Goal: Find specific fact: Find contact information

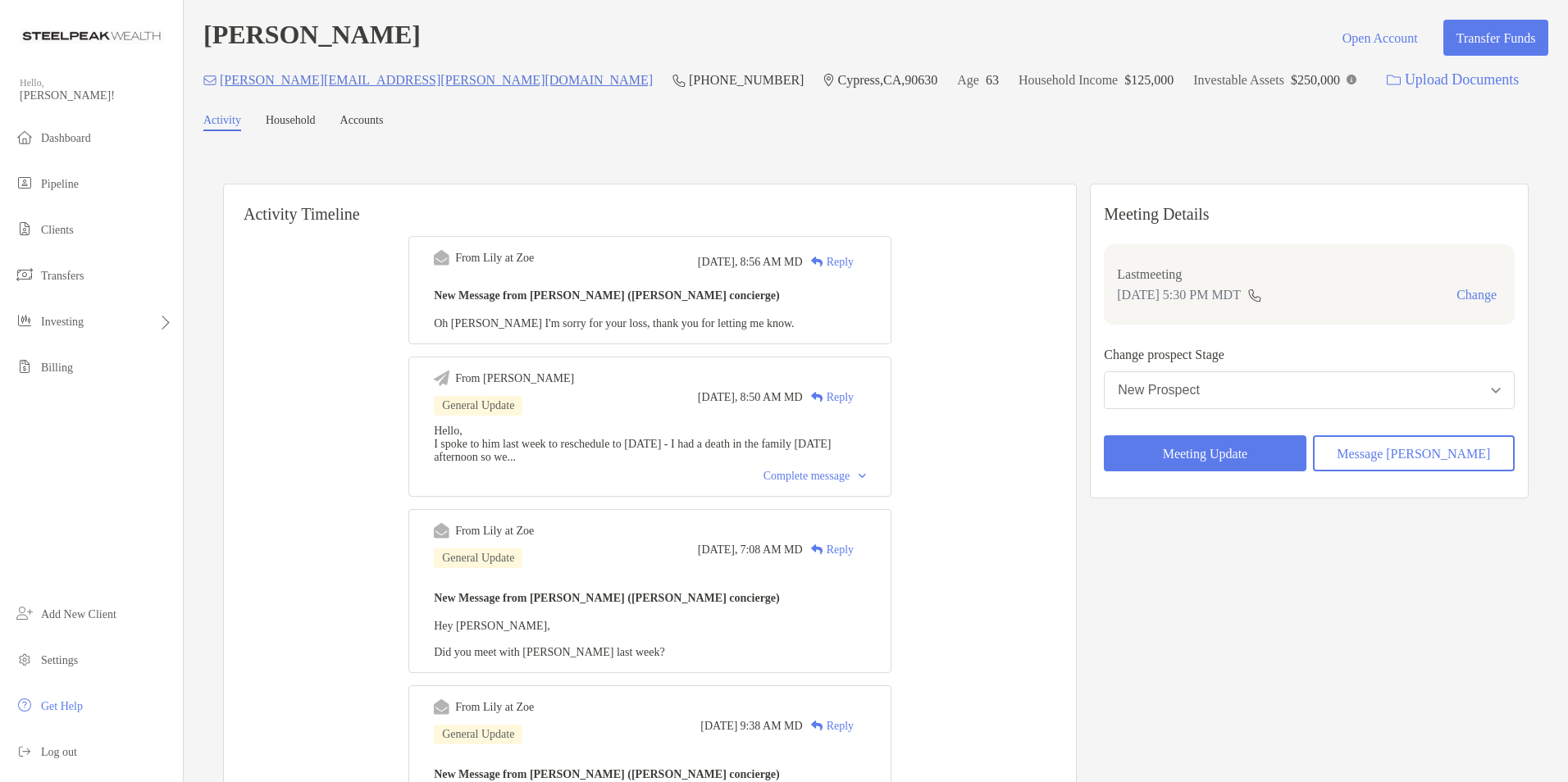
click at [289, 84] on p "[PERSON_NAME][EMAIL_ADDRESS][PERSON_NAME][DOMAIN_NAME]" at bounding box center [437, 79] width 433 height 20
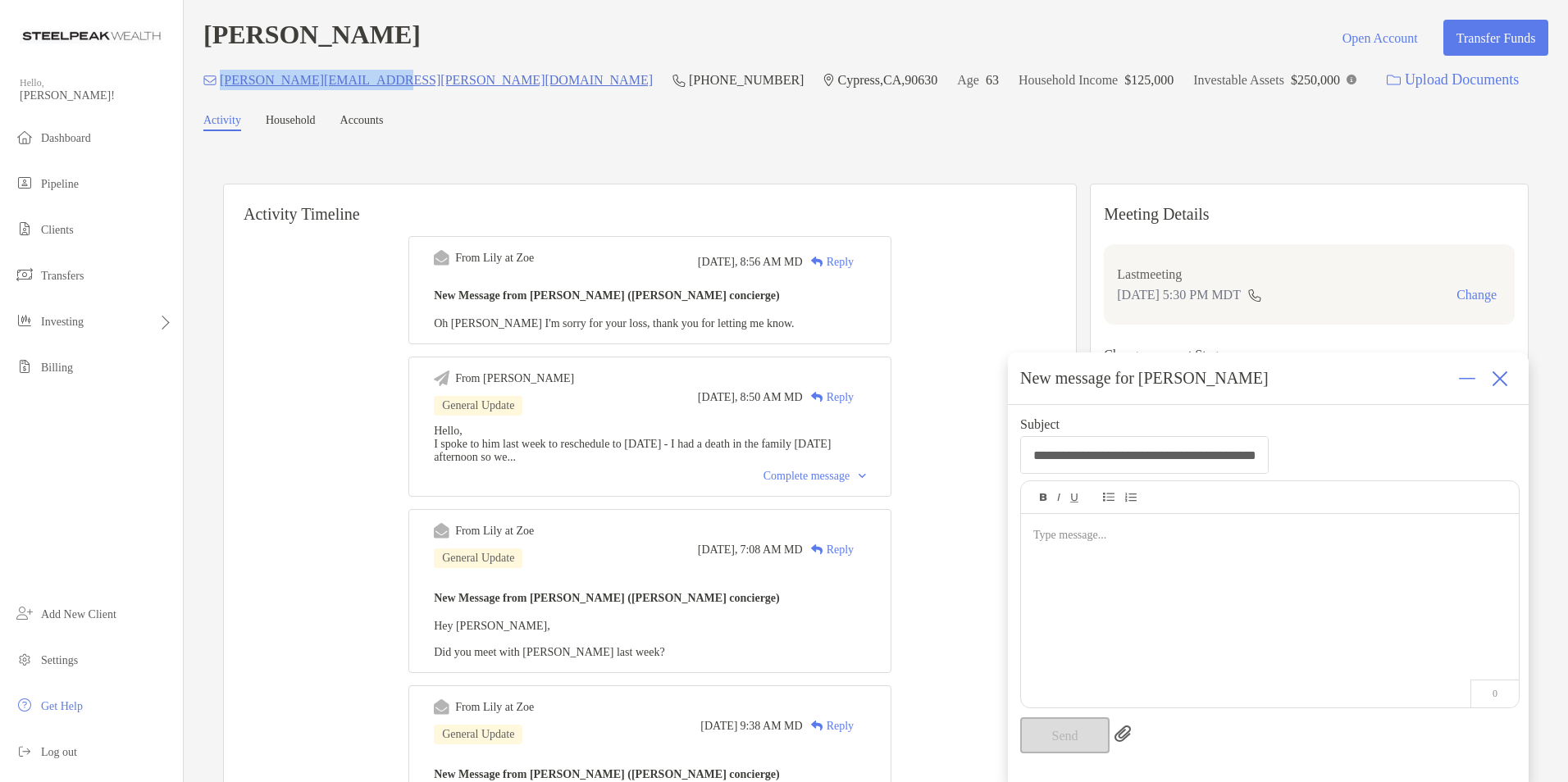
drag, startPoint x: 222, startPoint y: 82, endPoint x: 383, endPoint y: 89, distance: 161.2
click at [383, 89] on div "[PERSON_NAME][EMAIL_ADDRESS][PERSON_NAME][DOMAIN_NAME] (510) 415-[GEOGRAPHIC_DA…" at bounding box center [875, 79] width 1345 height 35
copy p "[PERSON_NAME][EMAIL_ADDRESS][PERSON_NAME][DOMAIN_NAME]"
click at [1508, 378] on img at bounding box center [1499, 378] width 16 height 16
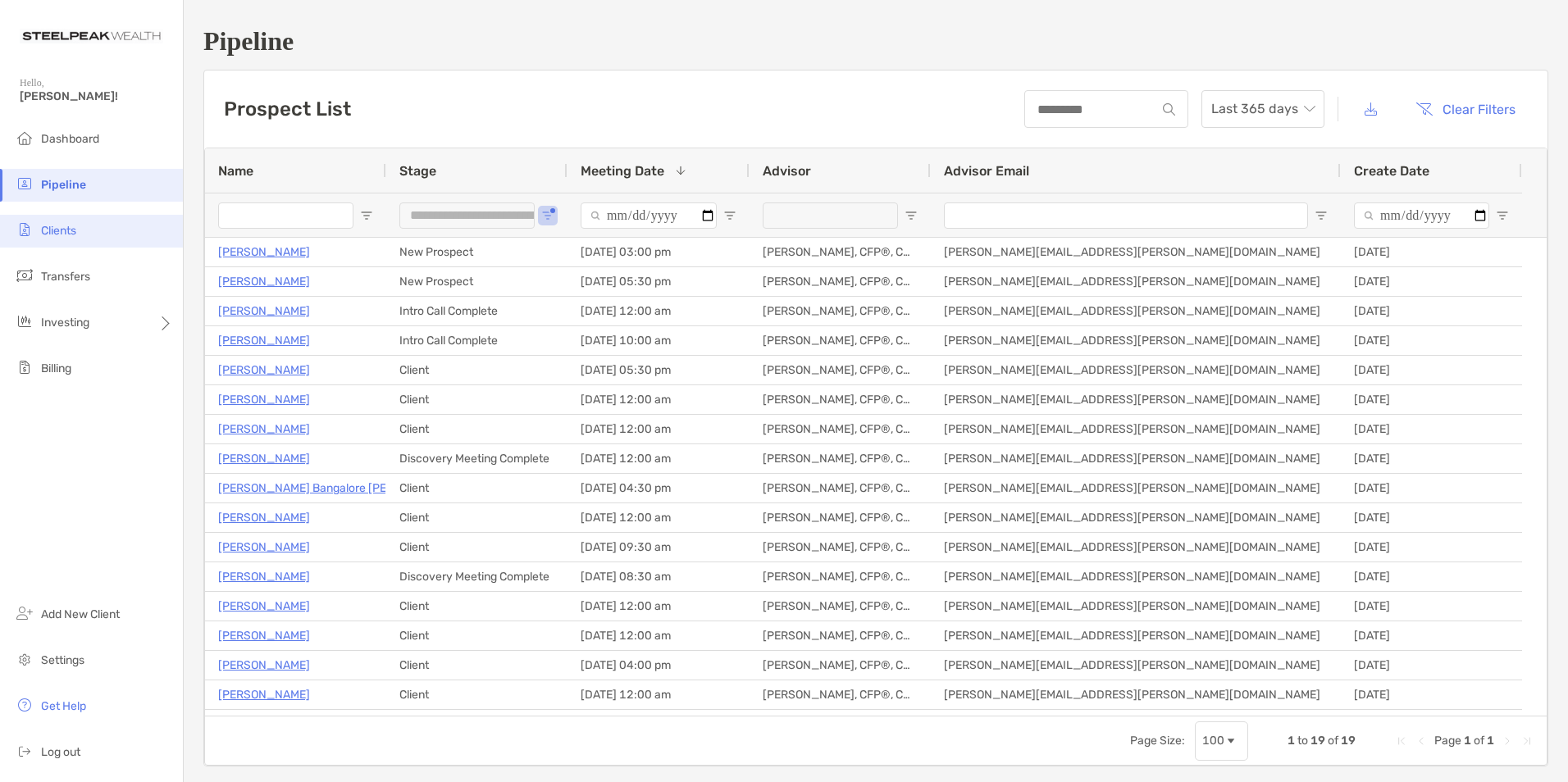
click at [77, 235] on span "Clients" at bounding box center [58, 231] width 35 height 14
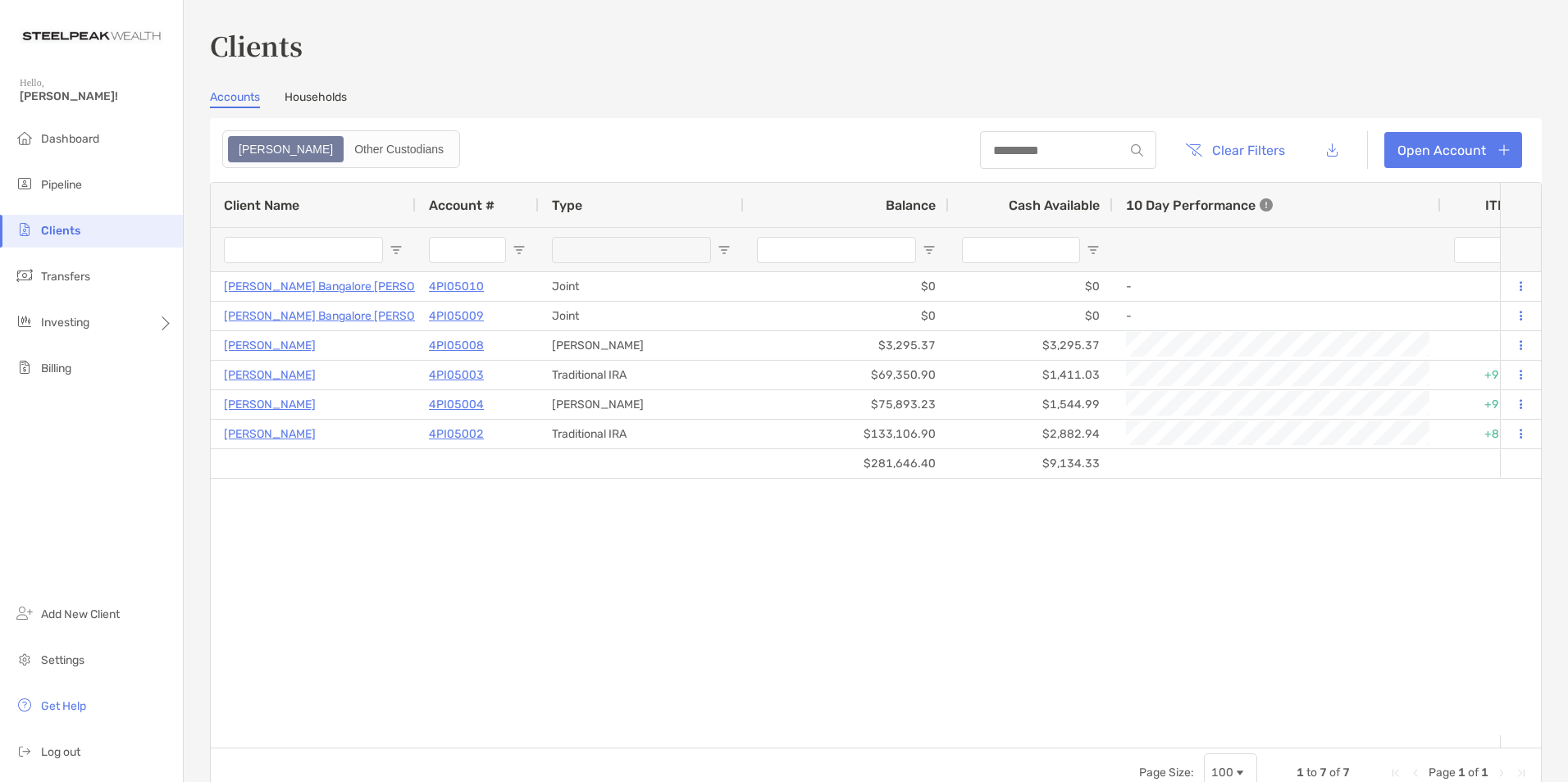
click at [320, 96] on link "Households" at bounding box center [315, 99] width 62 height 18
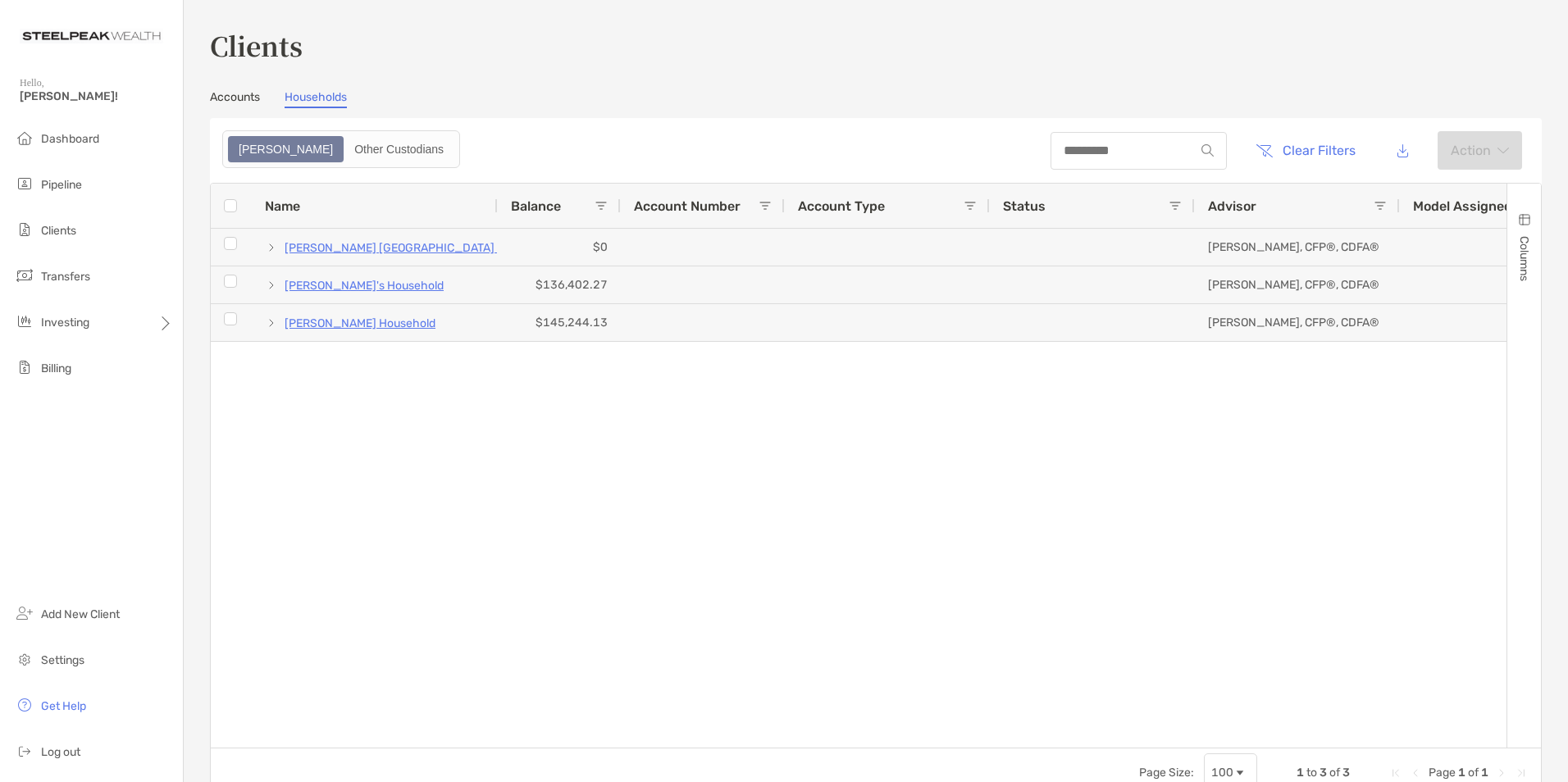
click at [730, 400] on div "Abhilash Bangalore Nagaraj's Household $0 Christine Coley, CFP®, CDFA® OR Alf J…" at bounding box center [859, 481] width 1296 height 506
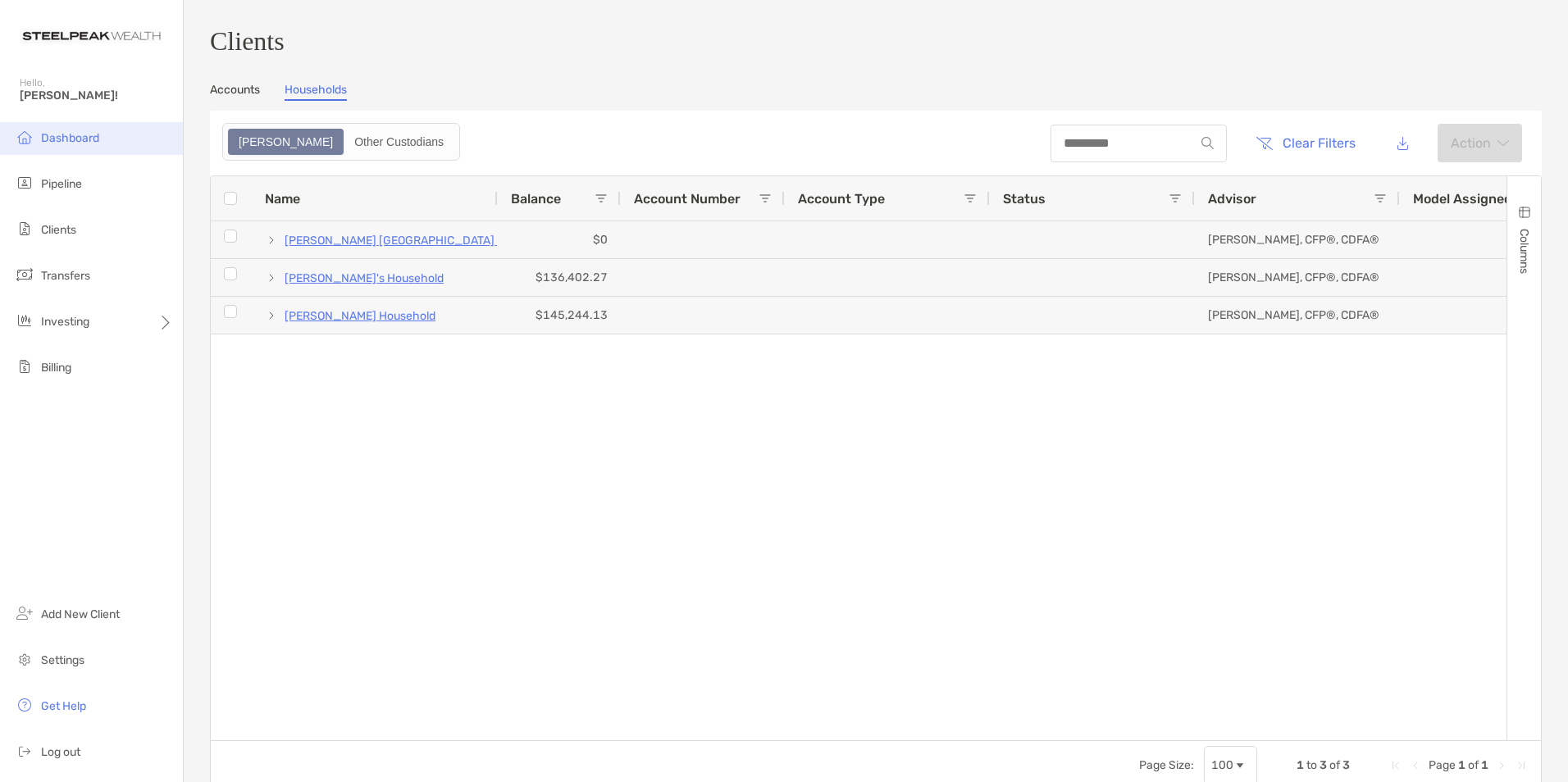
click at [83, 135] on span "Dashboard" at bounding box center [70, 138] width 58 height 14
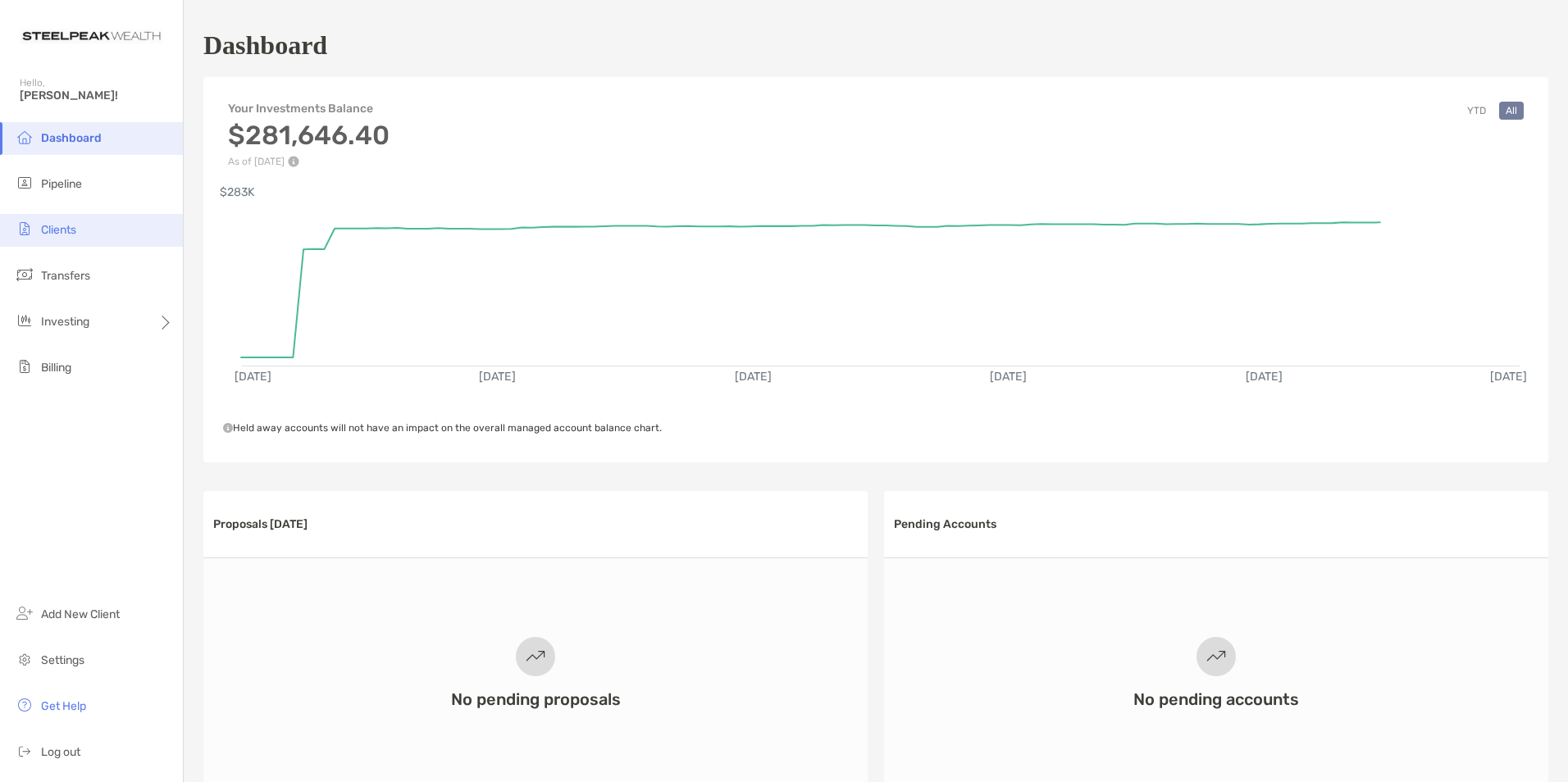
click at [88, 232] on li "Clients" at bounding box center [91, 231] width 183 height 33
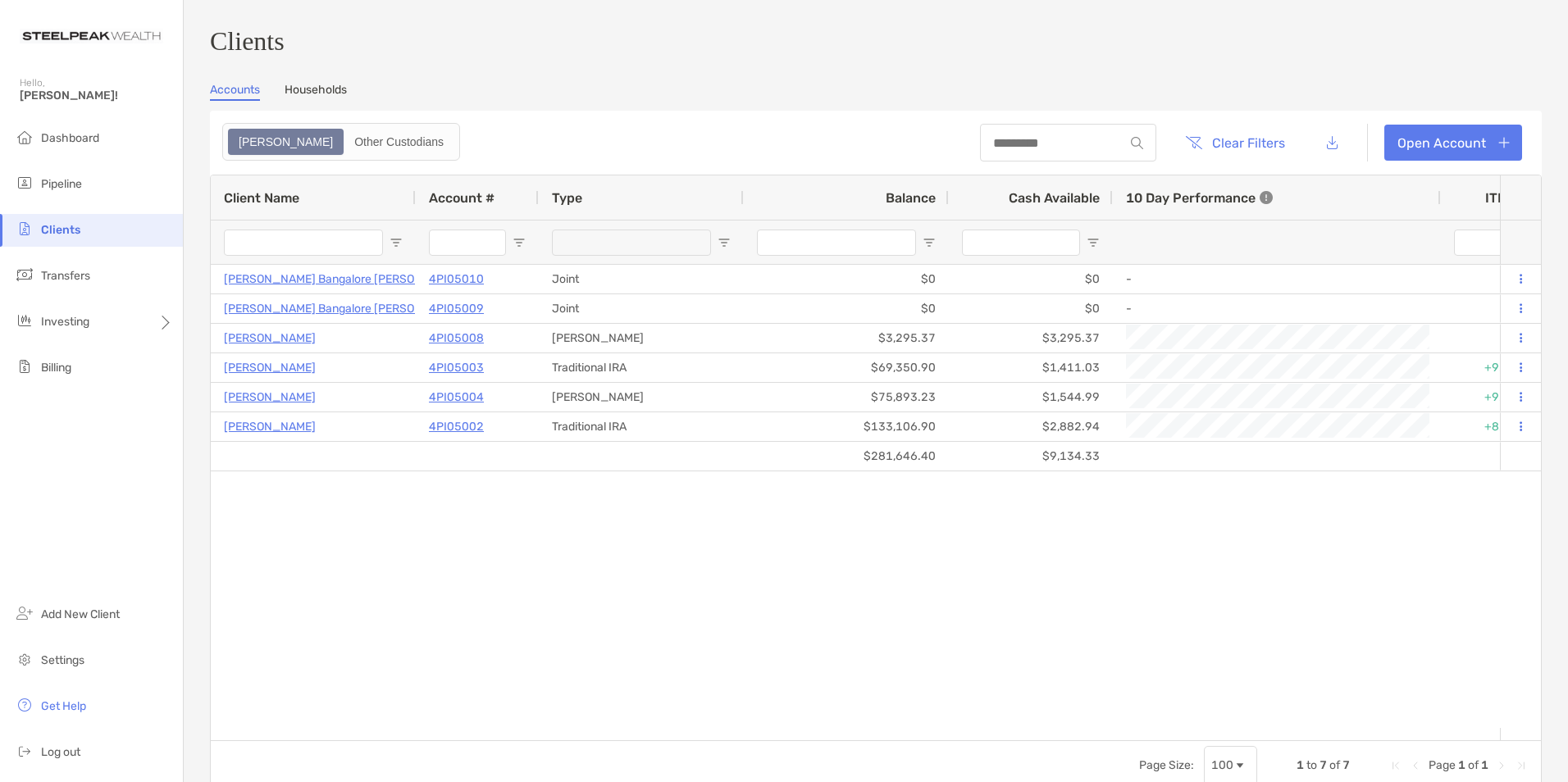
click at [300, 100] on link "Households" at bounding box center [315, 92] width 62 height 18
